Goal: Information Seeking & Learning: Learn about a topic

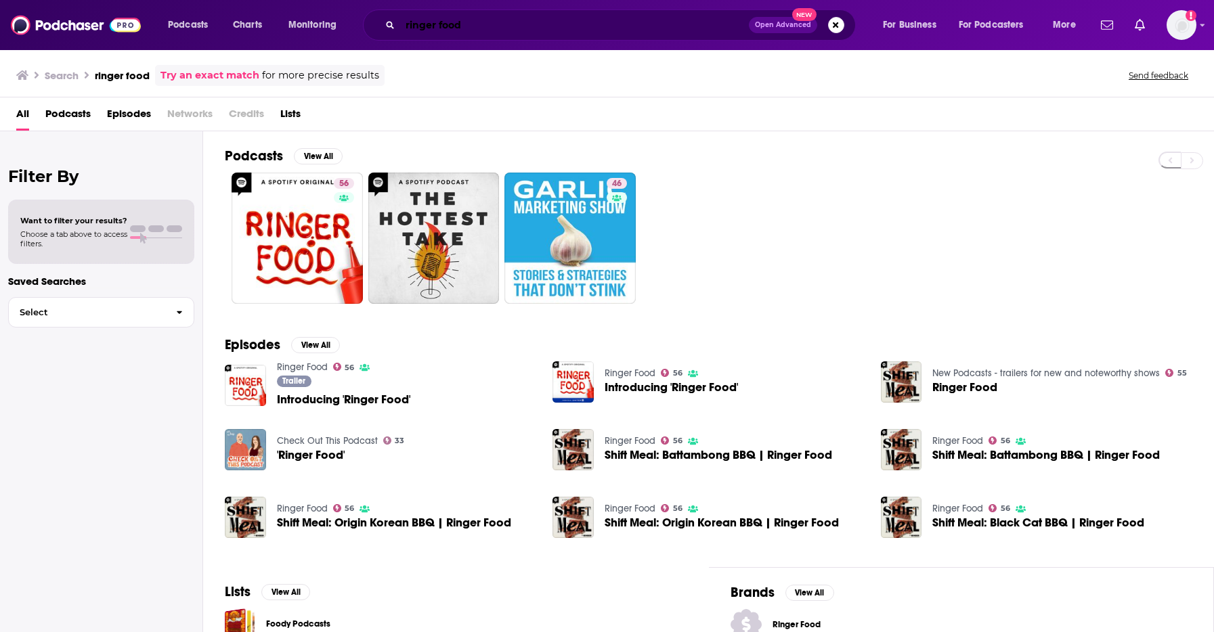
click at [477, 30] on input "ringer food" at bounding box center [574, 25] width 349 height 22
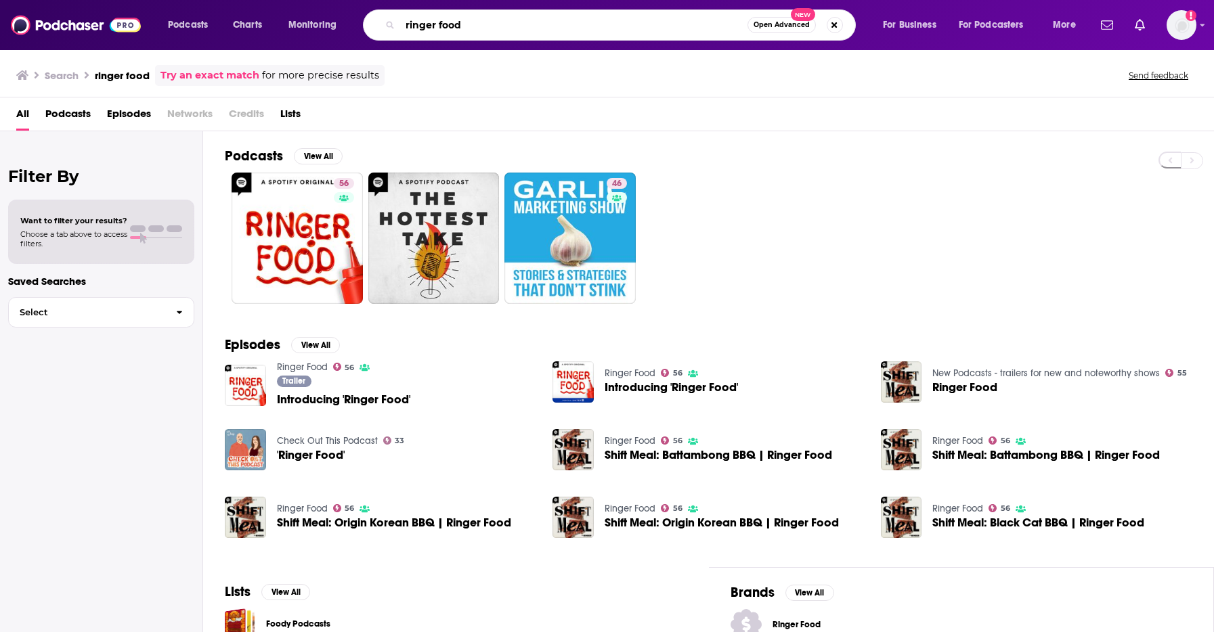
click at [477, 30] on input "ringer food" at bounding box center [573, 25] width 347 height 22
type input "money rehab"
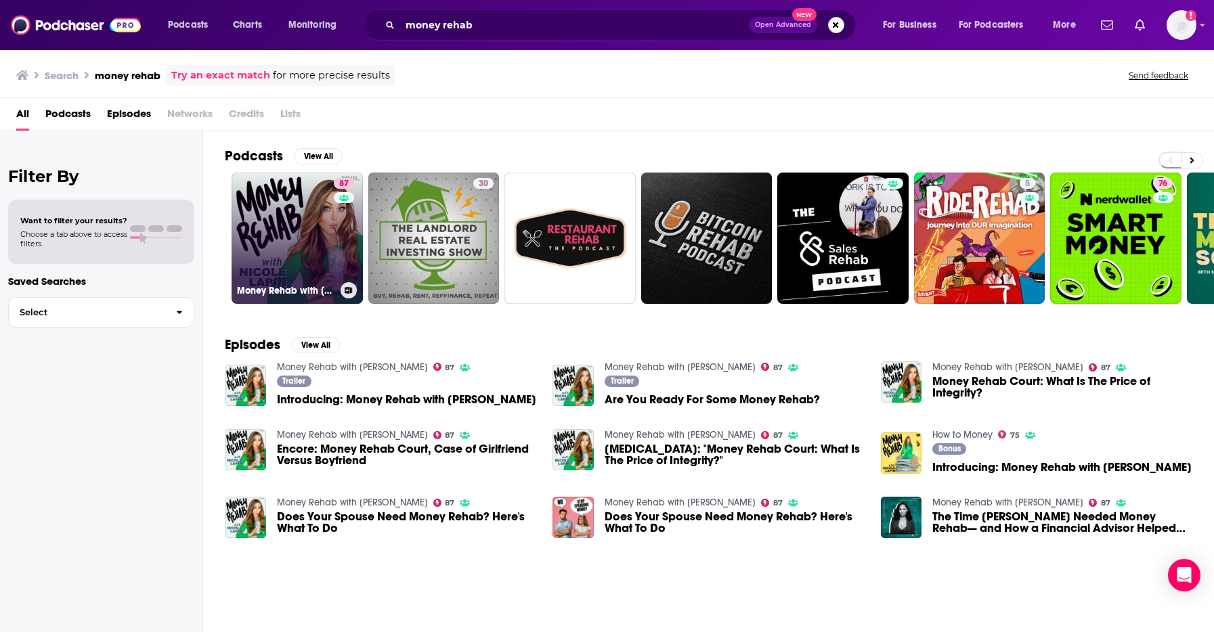
click at [286, 206] on link "87 Money Rehab with [PERSON_NAME]" at bounding box center [297, 238] width 131 height 131
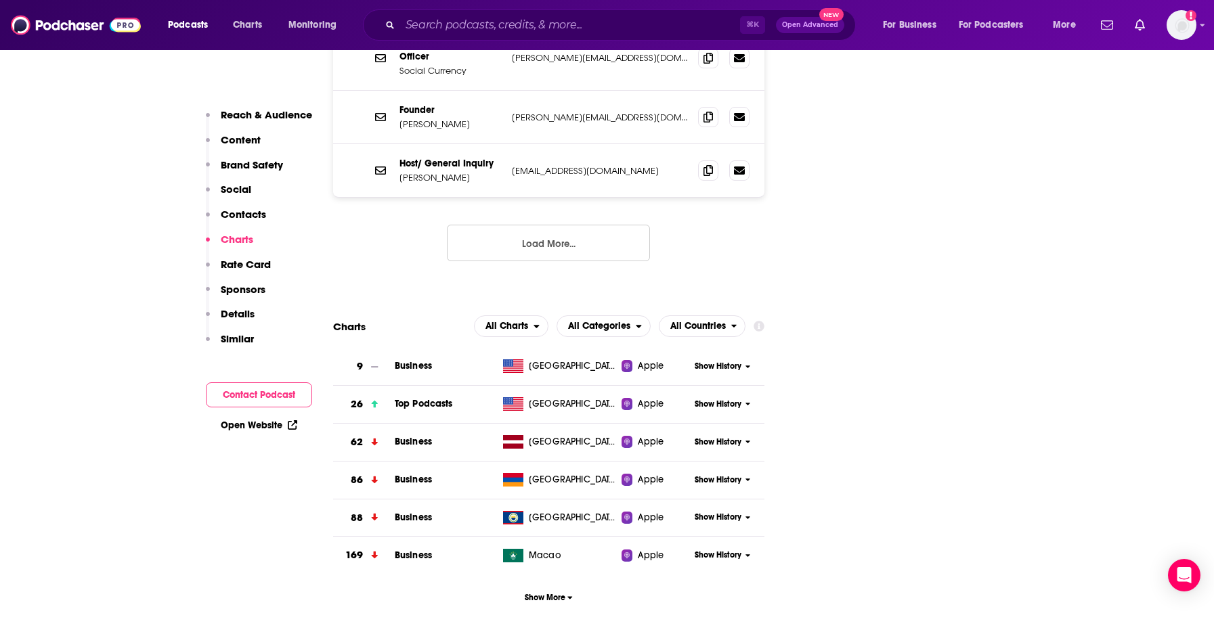
scroll to position [2013, 0]
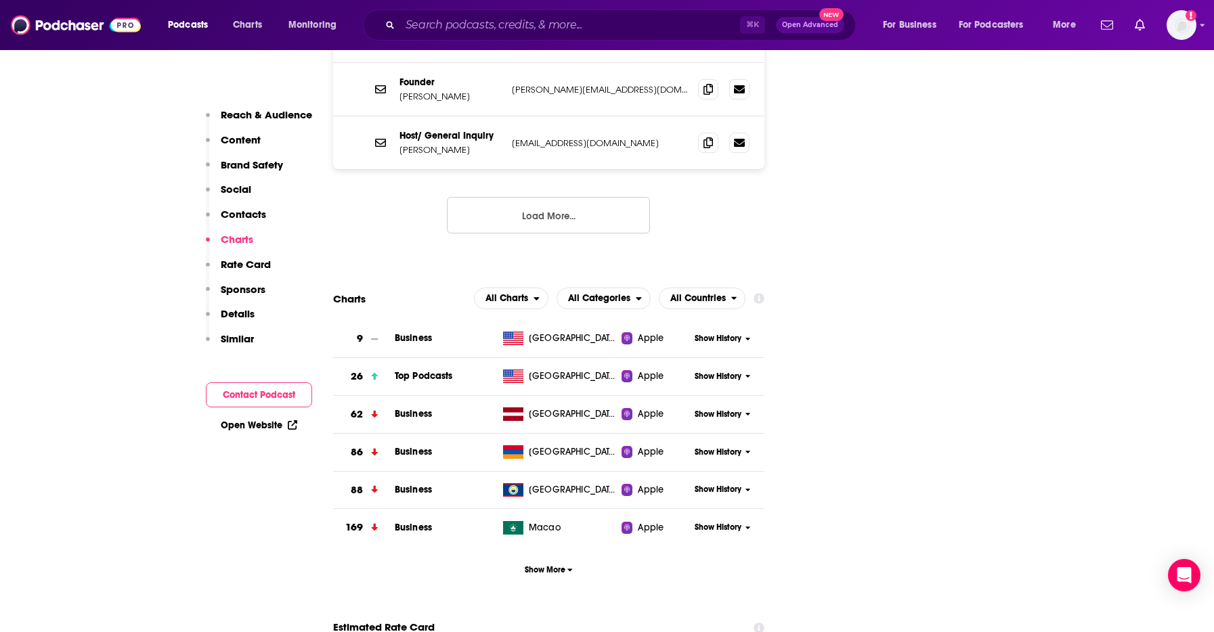
click at [705, 371] on span "Show History" at bounding box center [718, 377] width 47 height 12
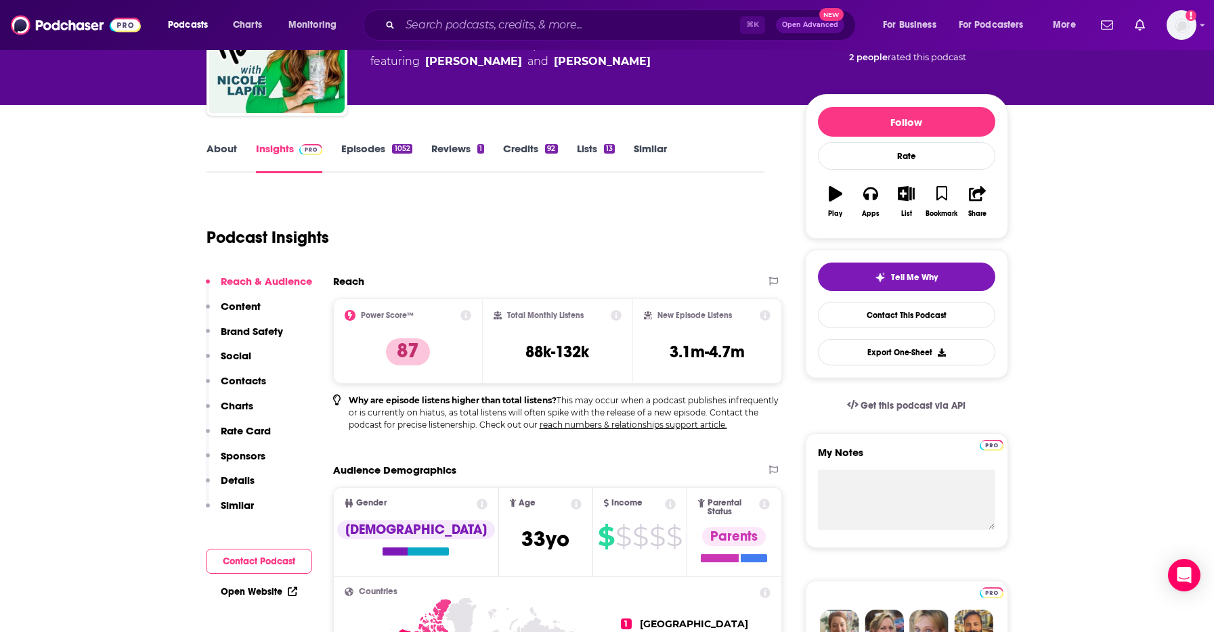
scroll to position [0, 0]
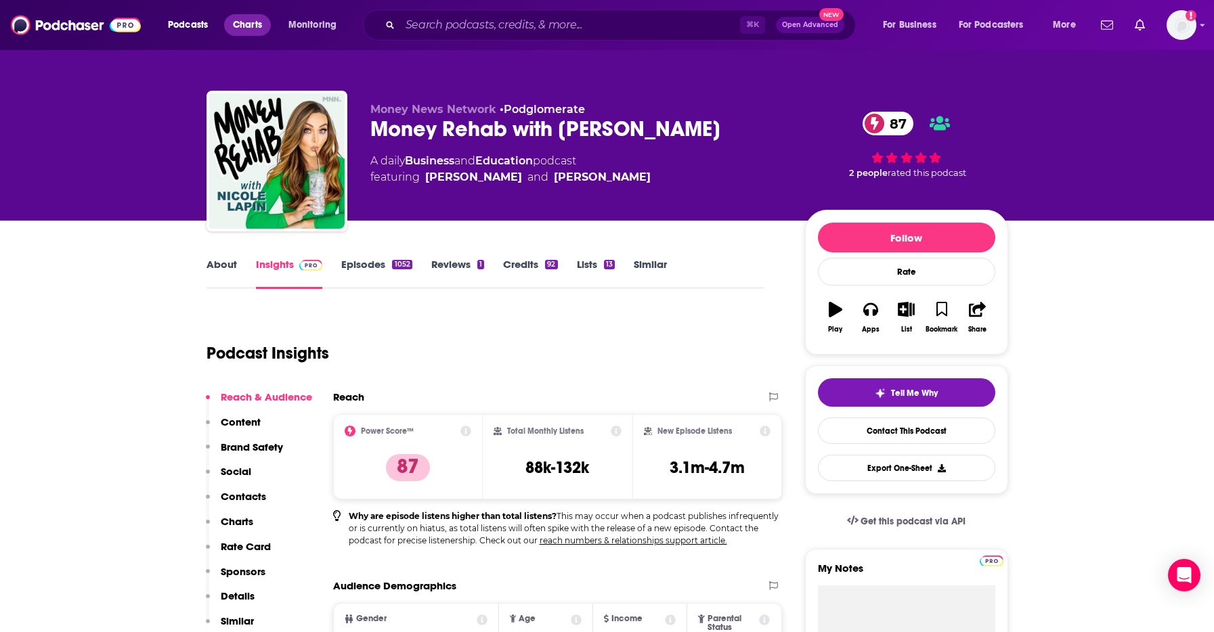
click at [251, 30] on span "Charts" at bounding box center [247, 25] width 29 height 19
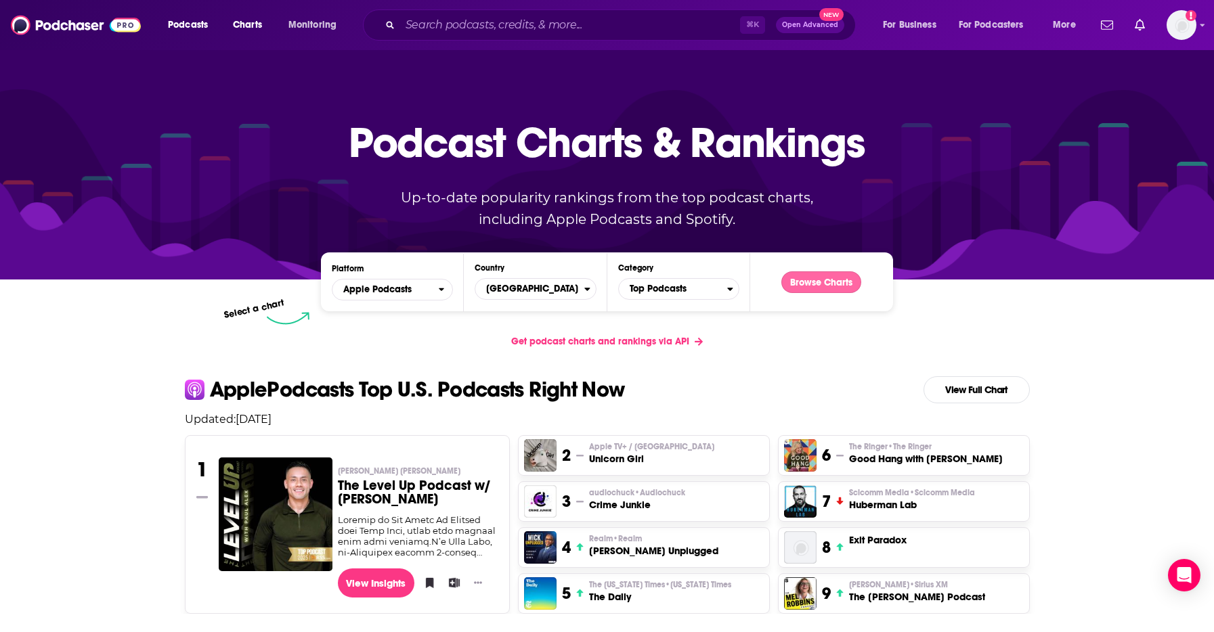
click at [826, 287] on button "Browse Charts" at bounding box center [821, 283] width 80 height 22
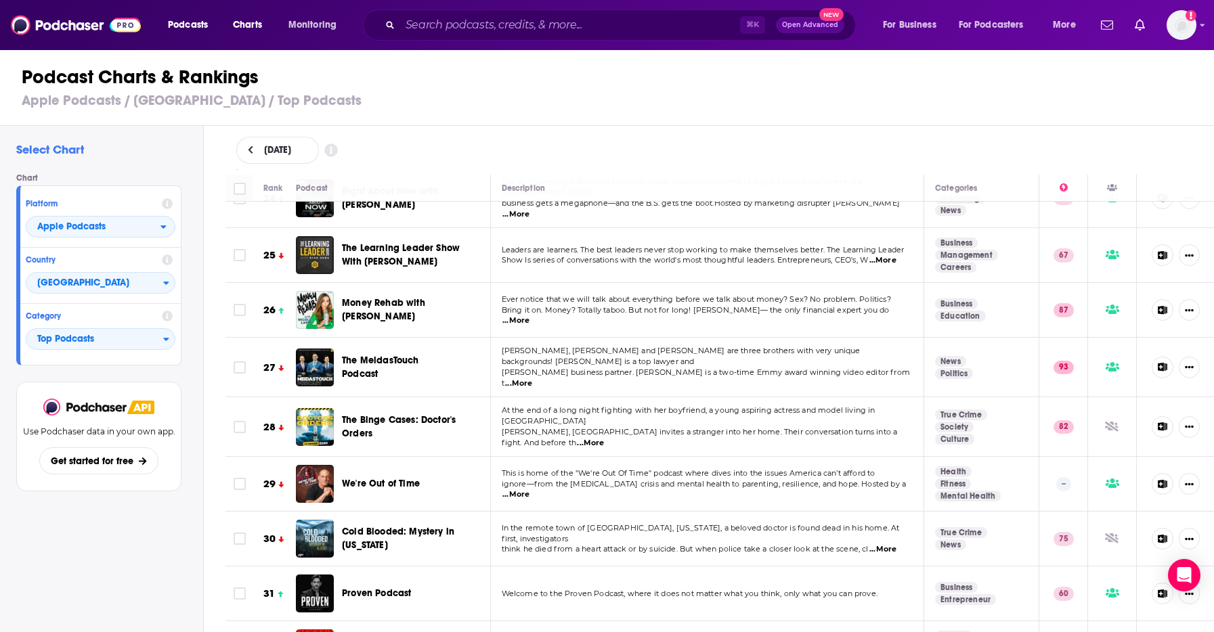
scroll to position [1348, 0]
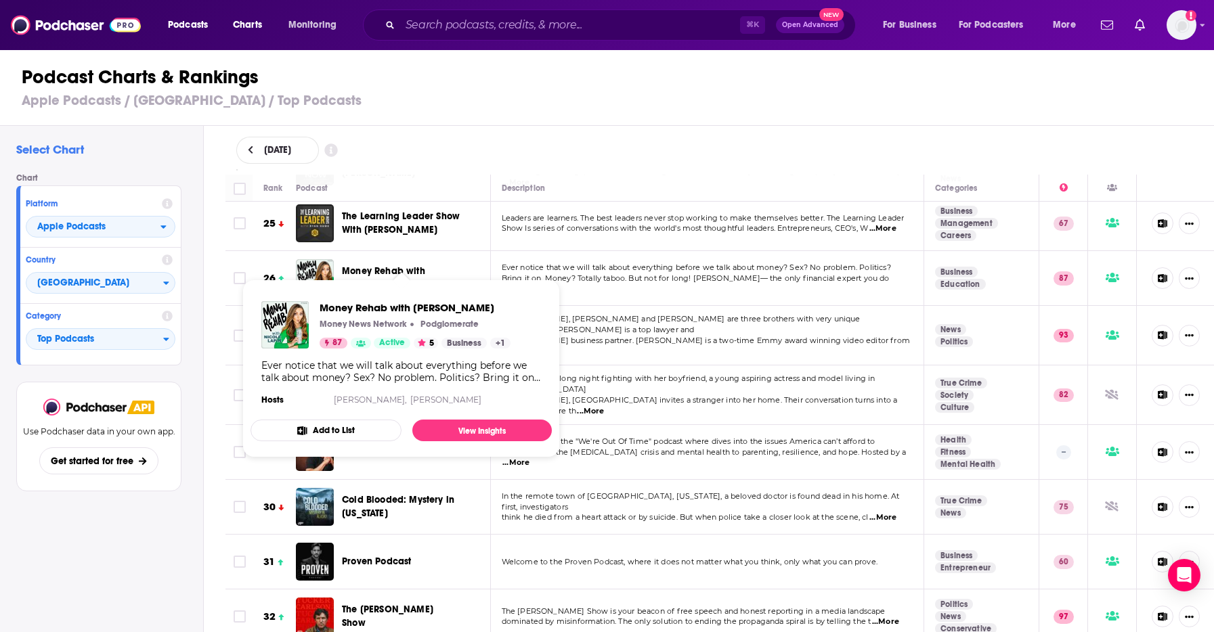
click at [395, 265] on span "Money Rehab with [PERSON_NAME]" at bounding box center [383, 277] width 83 height 25
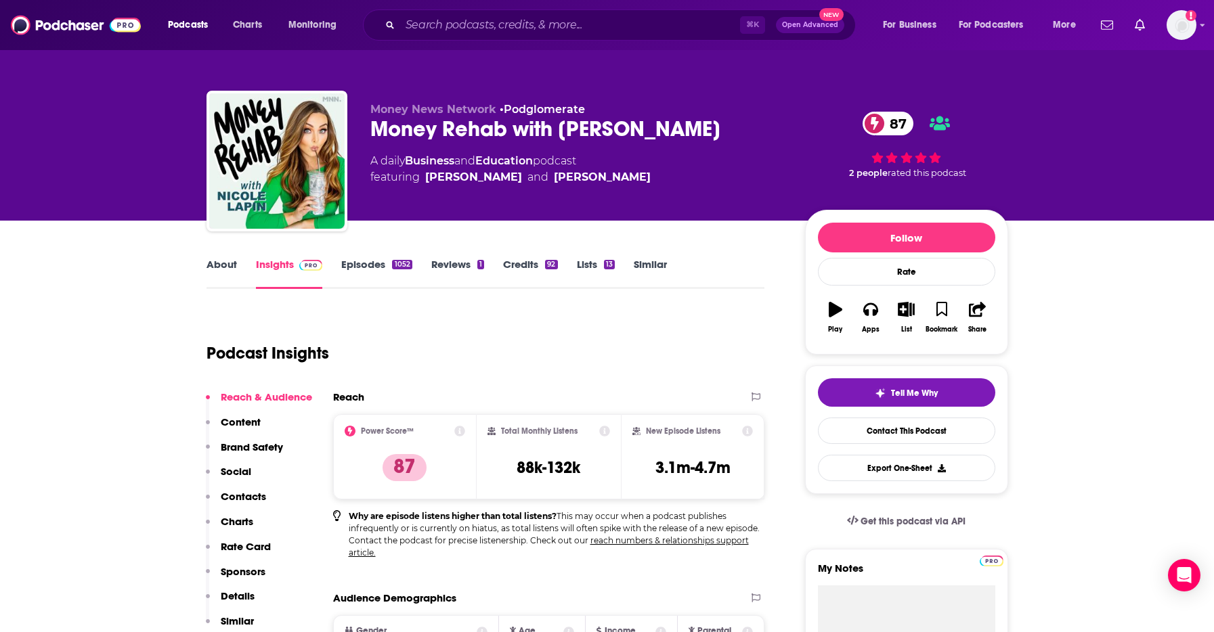
click at [365, 267] on link "Episodes 1052" at bounding box center [376, 273] width 70 height 31
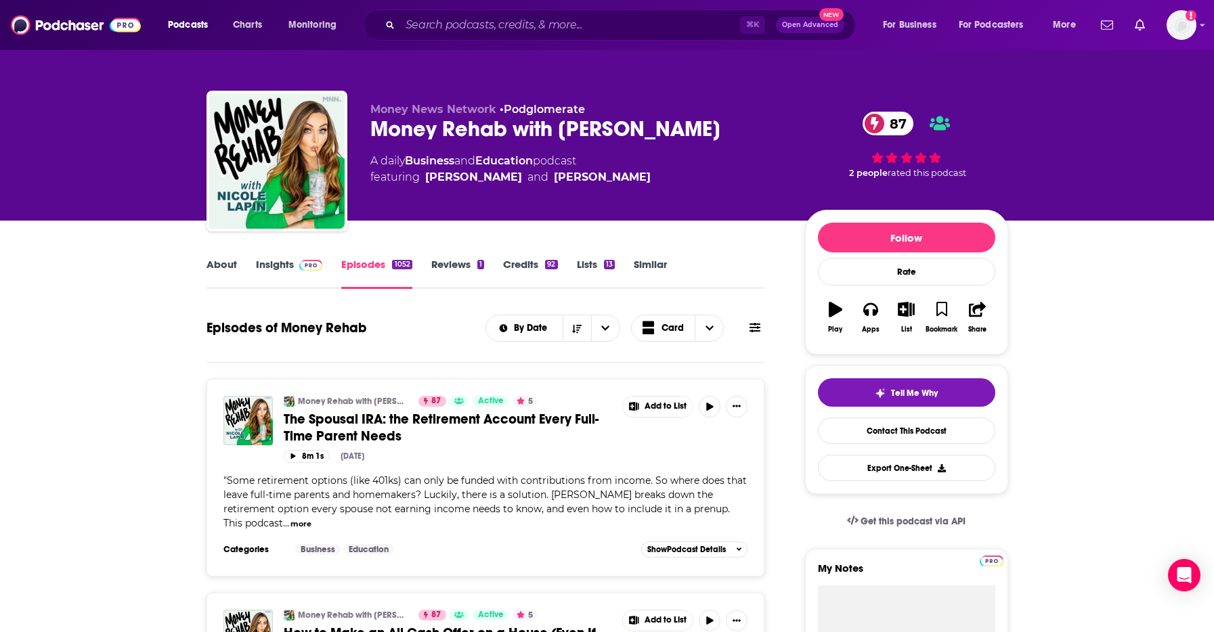
click at [221, 270] on link "About" at bounding box center [222, 273] width 30 height 31
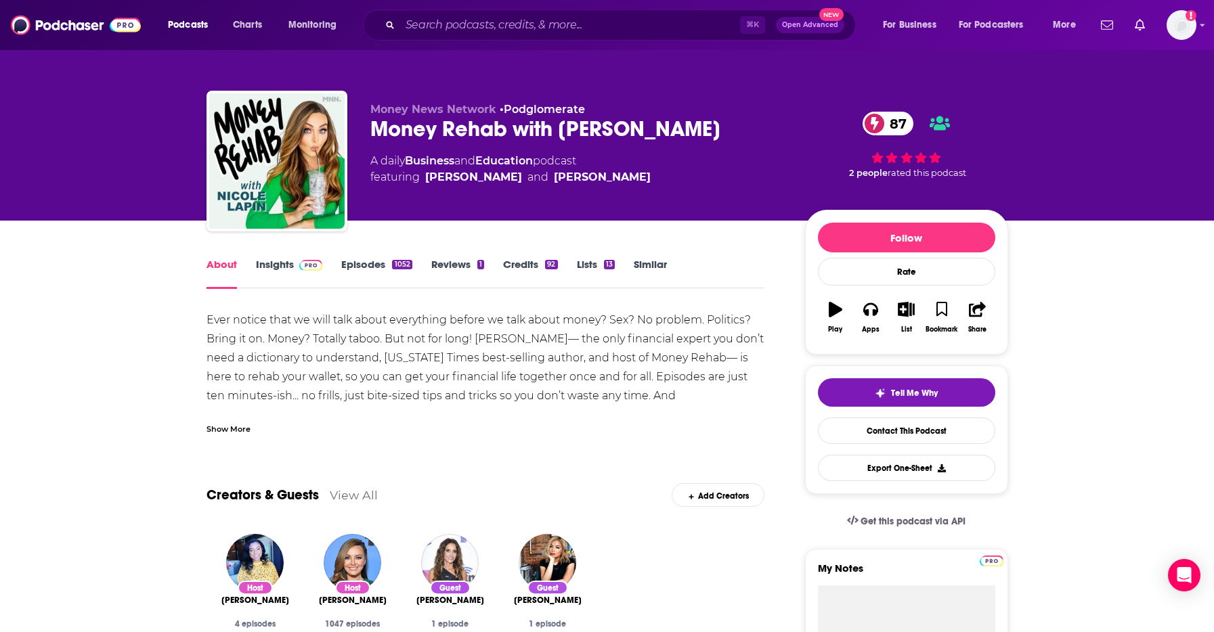
click at [216, 423] on div "Show More" at bounding box center [229, 428] width 44 height 13
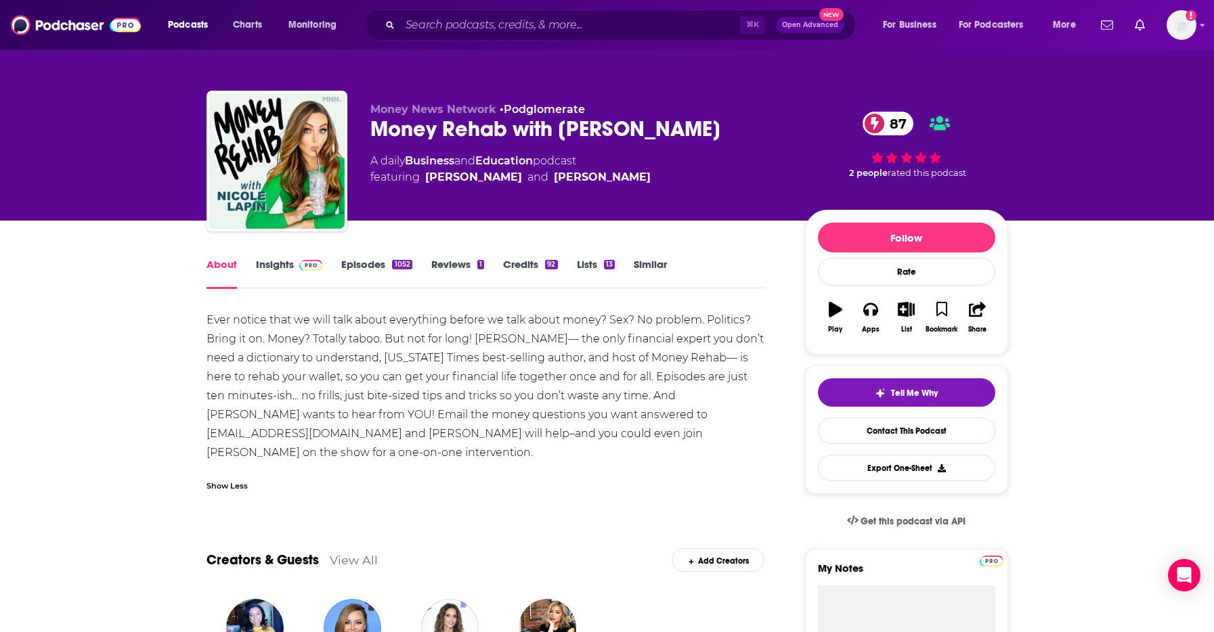
click at [449, 265] on link "Reviews 1" at bounding box center [457, 273] width 53 height 31
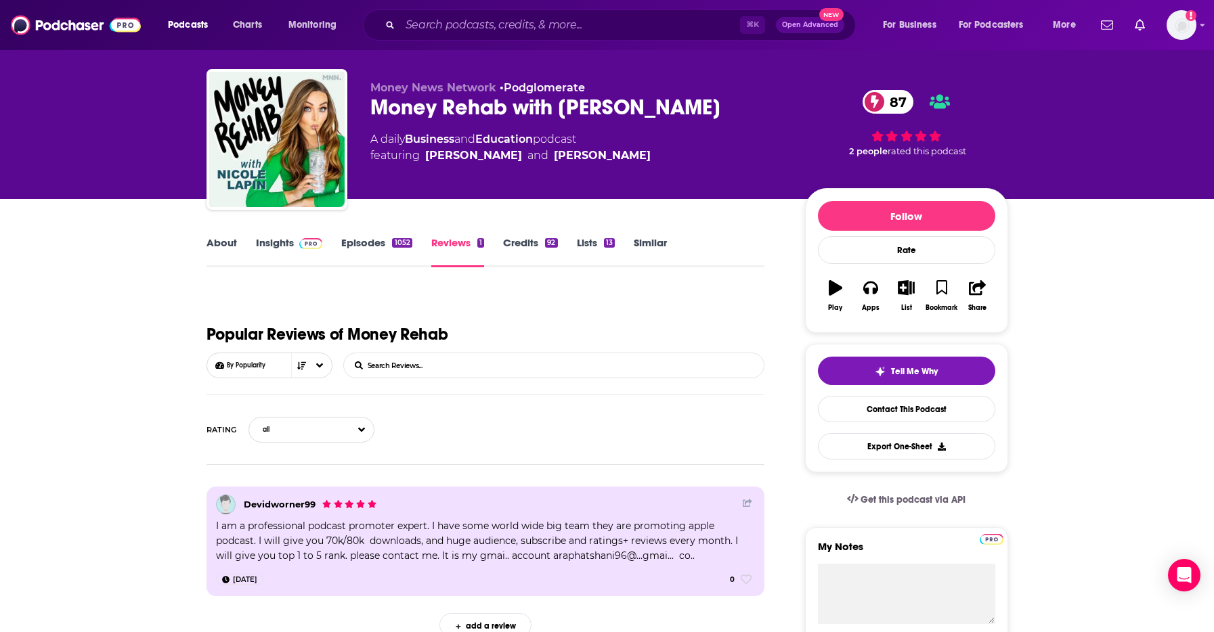
scroll to position [26, 0]
